Goal: Book appointment/travel/reservation

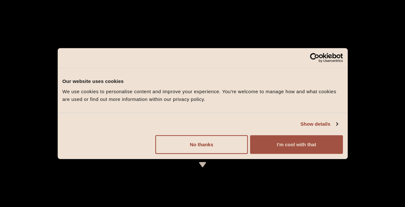
click at [306, 141] on button "I'm cool with that" at bounding box center [296, 144] width 92 height 19
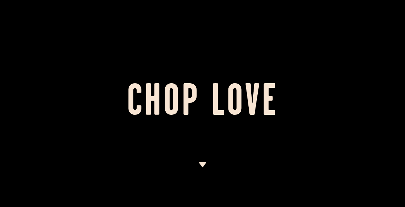
click at [203, 164] on img at bounding box center [202, 164] width 8 height 5
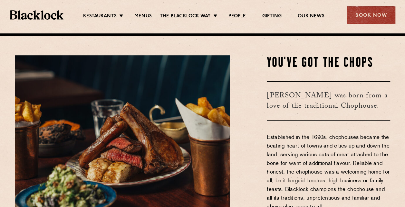
scroll to position [174, 0]
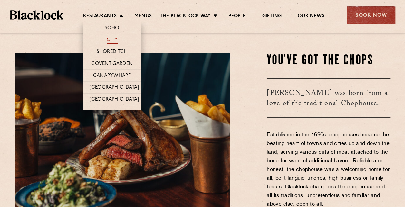
click at [116, 40] on link "City" at bounding box center [112, 40] width 11 height 7
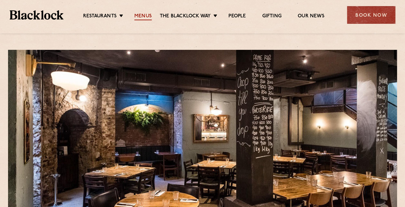
click at [143, 16] on link "Menus" at bounding box center [142, 16] width 17 height 7
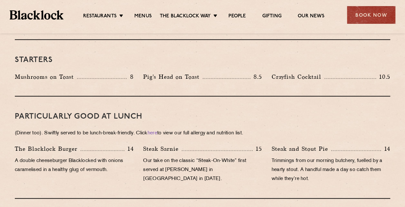
scroll to position [354, 0]
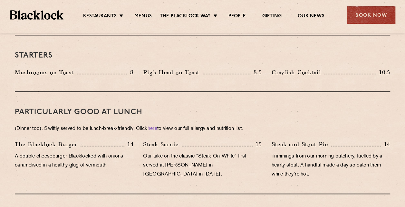
click at [128, 140] on p "14" at bounding box center [128, 144] width 9 height 8
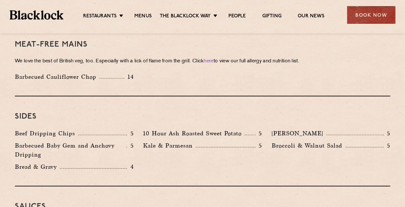
scroll to position [923, 0]
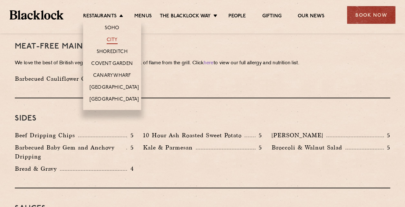
click at [112, 40] on link "City" at bounding box center [112, 40] width 11 height 7
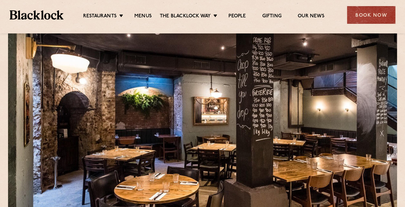
scroll to position [193, 0]
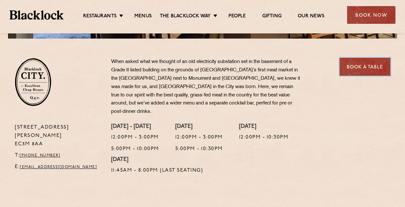
click at [369, 68] on link "Book a Table" at bounding box center [364, 67] width 51 height 18
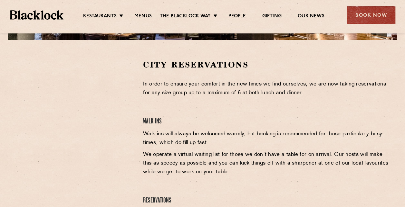
scroll to position [193, 0]
